Goal: Find specific page/section: Find specific page/section

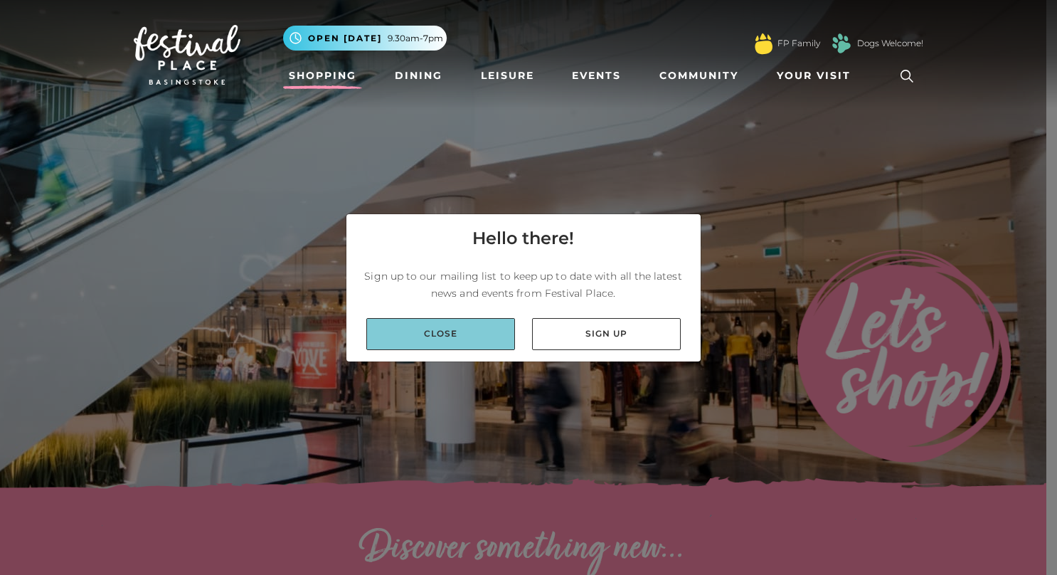
click at [410, 337] on link "Close" at bounding box center [440, 334] width 149 height 32
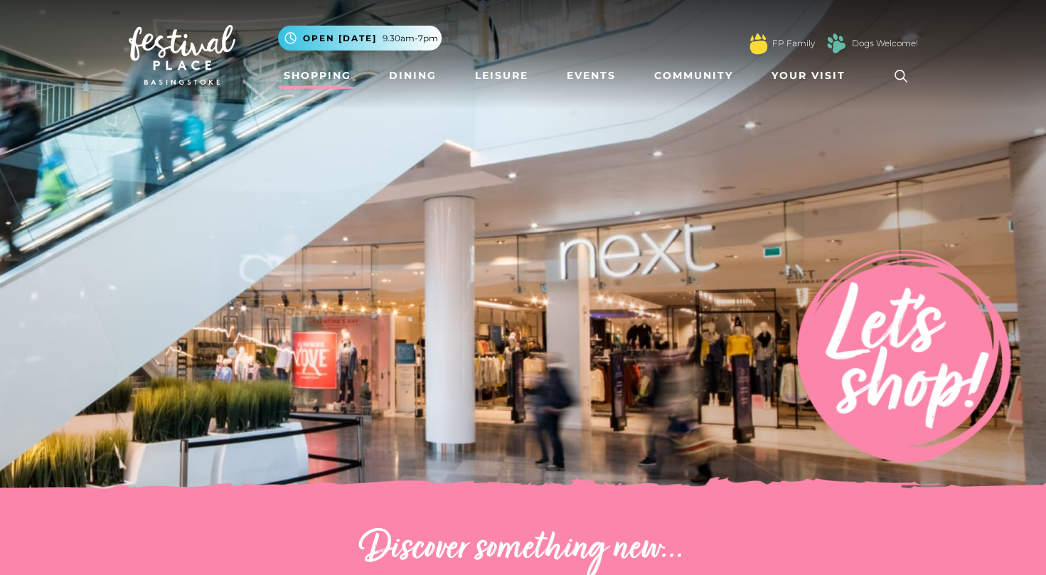
click at [323, 80] on link "Shopping" at bounding box center [317, 76] width 79 height 26
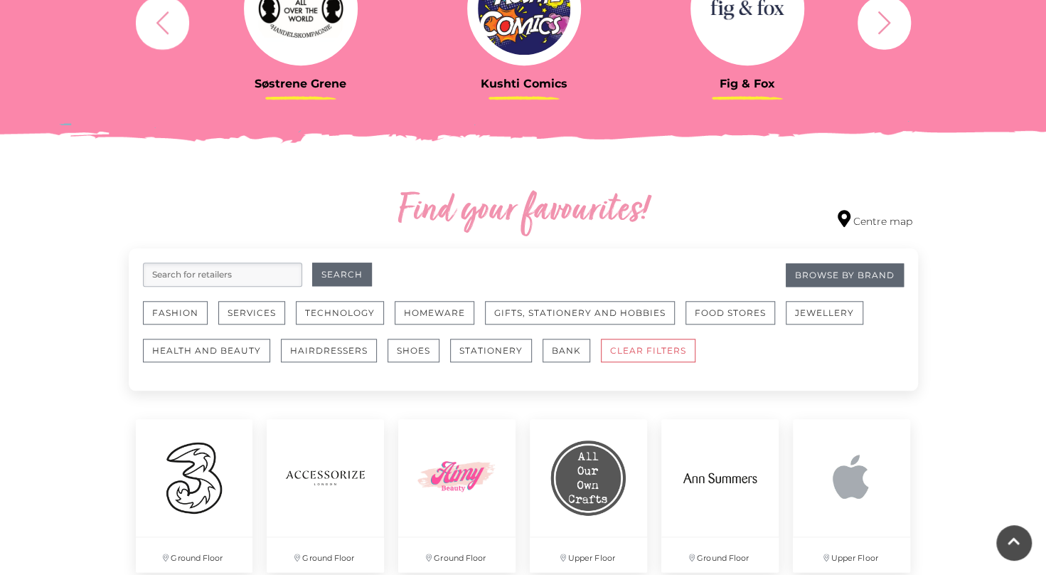
scroll to position [654, 0]
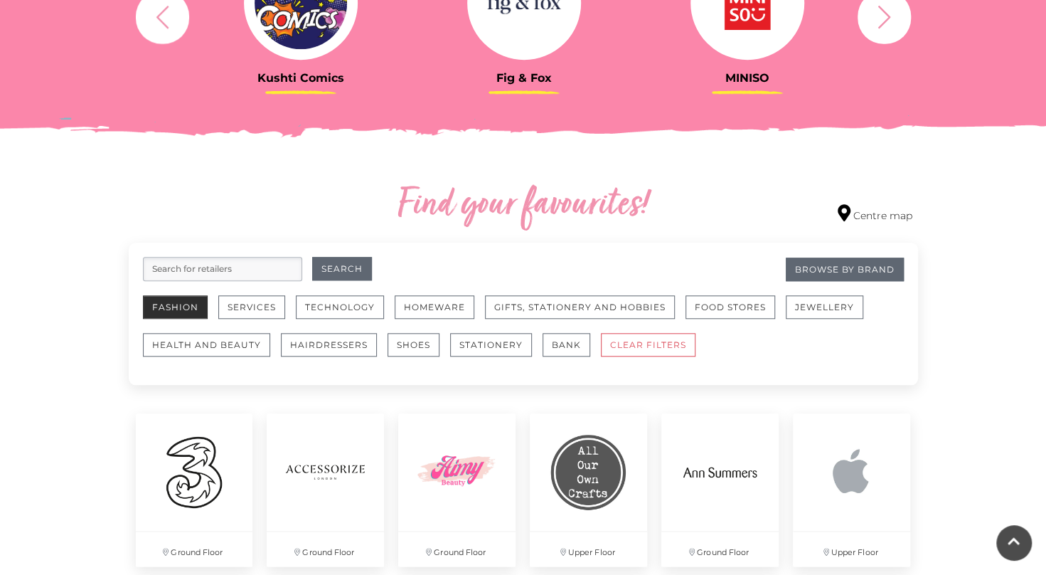
click at [151, 311] on button "Fashion" at bounding box center [175, 306] width 65 height 23
